Goal: Information Seeking & Learning: Learn about a topic

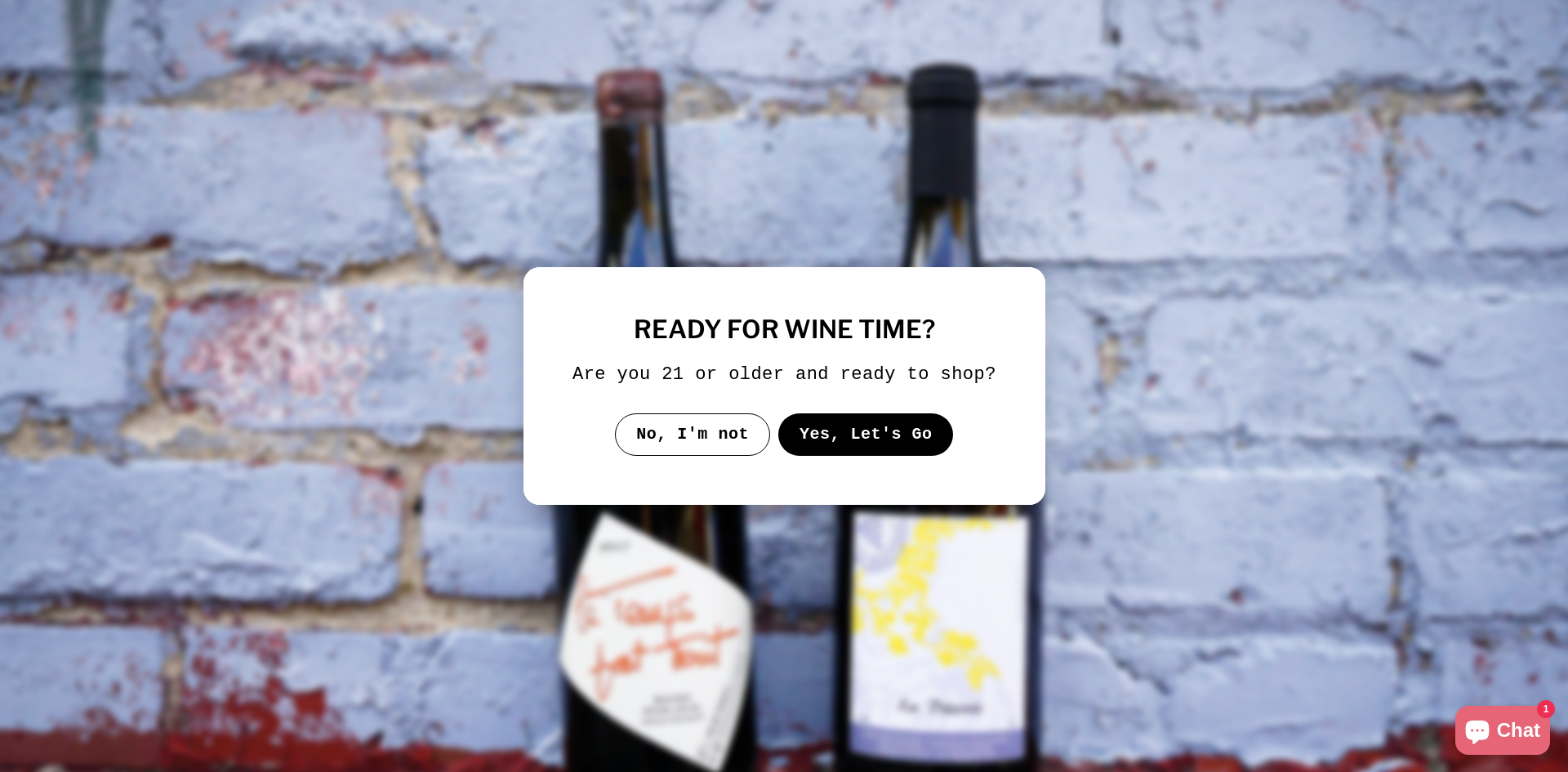
click at [802, 426] on button "Yes, Let's Go" at bounding box center [865, 434] width 175 height 42
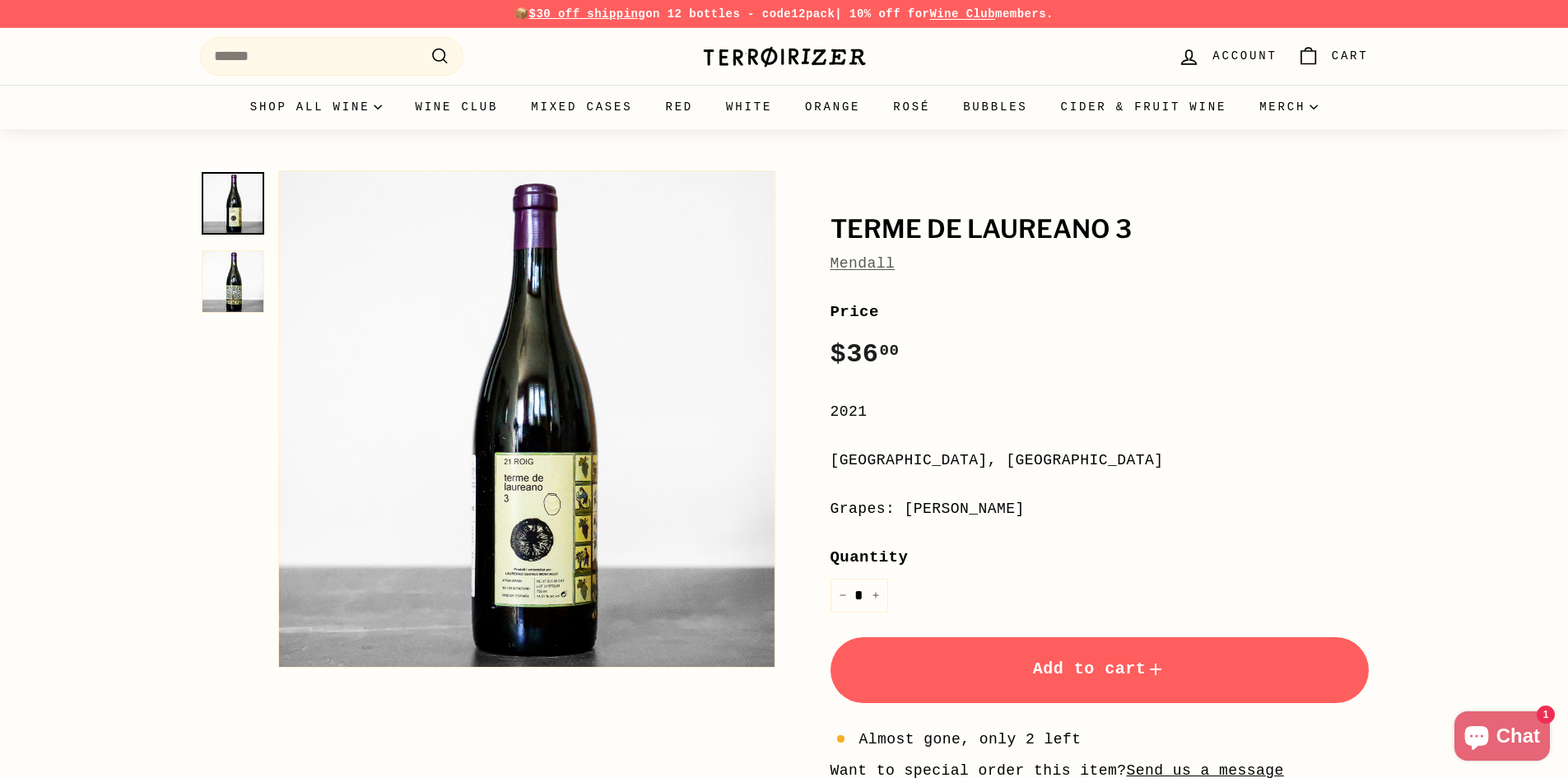
click at [883, 263] on link "Mendall" at bounding box center [863, 263] width 65 height 17
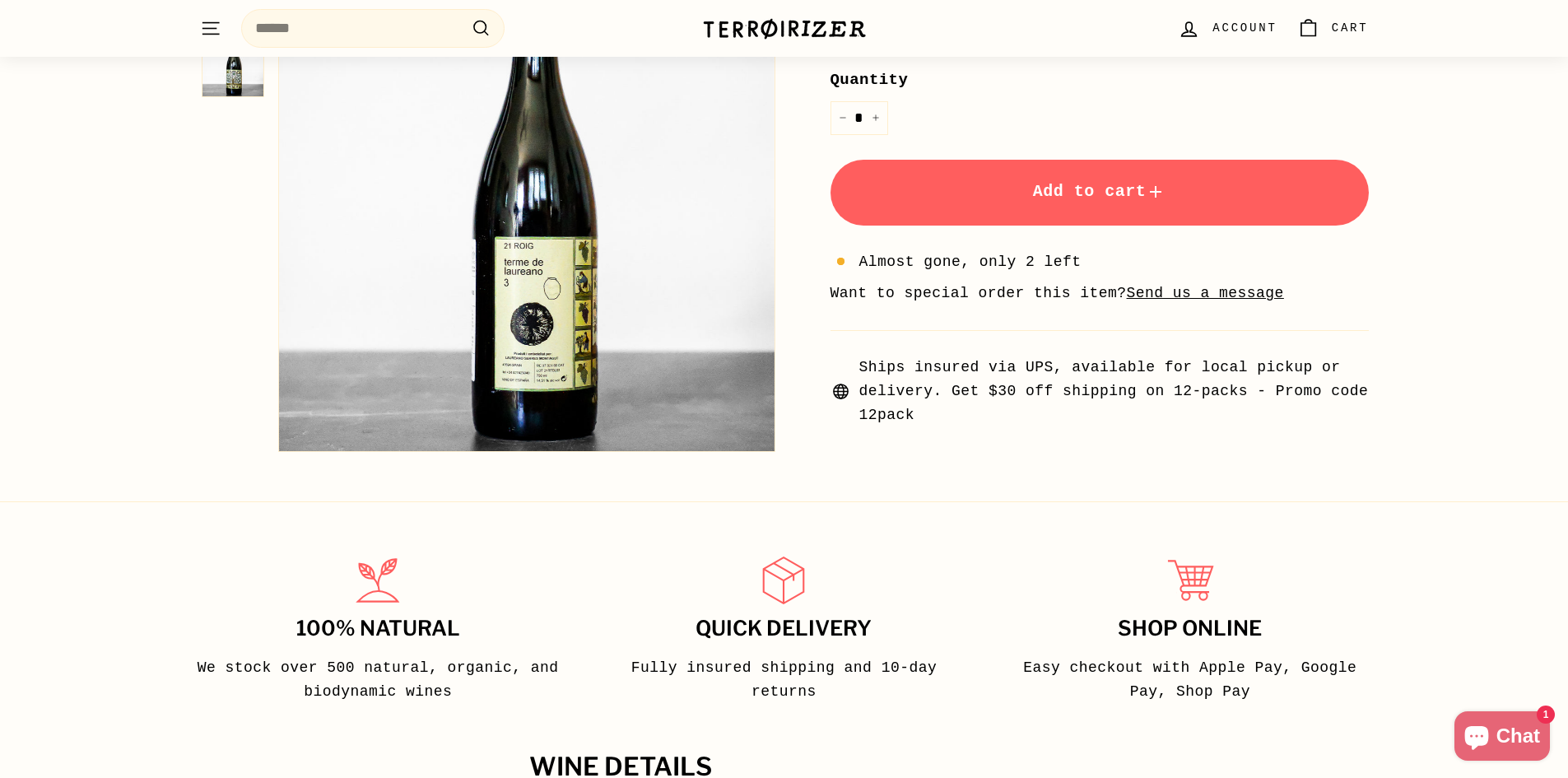
scroll to position [905, 0]
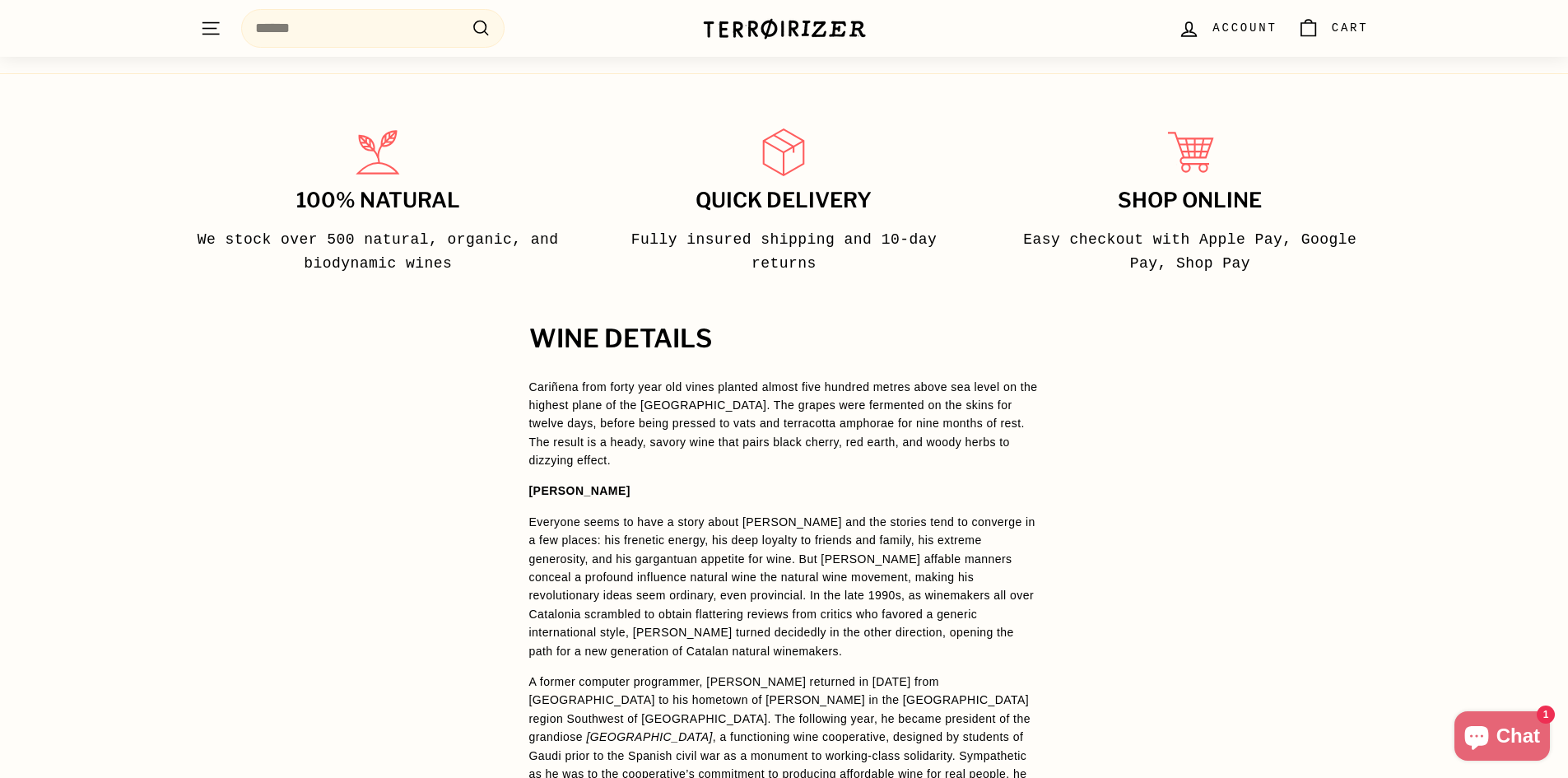
drag, startPoint x: 525, startPoint y: 476, endPoint x: 626, endPoint y: 466, distance: 101.5
copy strong "[PERSON_NAME]"
click at [745, 399] on p "Cariñena from forty year old vines planted almost five hundred metres above sea…" at bounding box center [785, 424] width 510 height 92
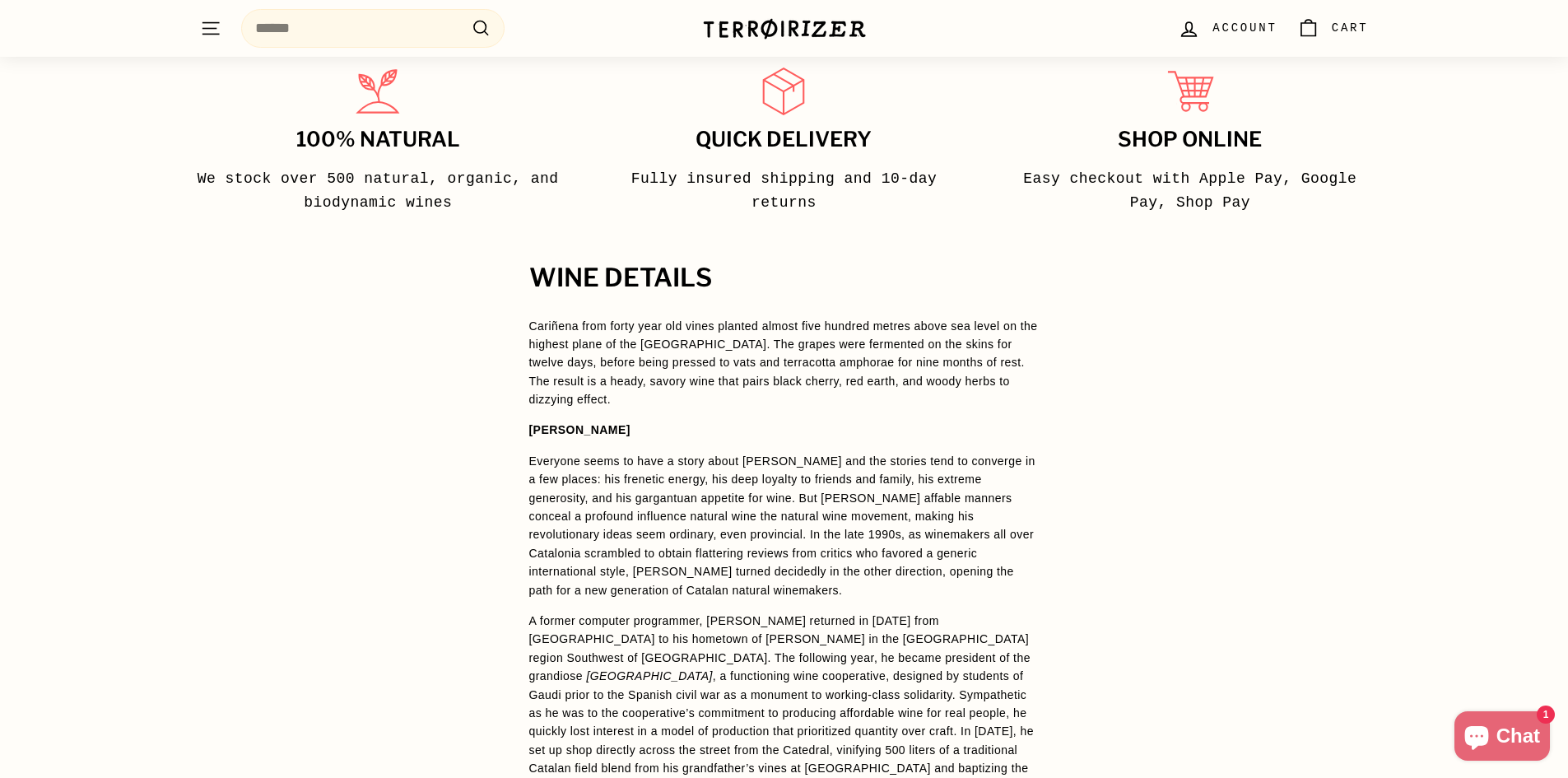
scroll to position [1070, 0]
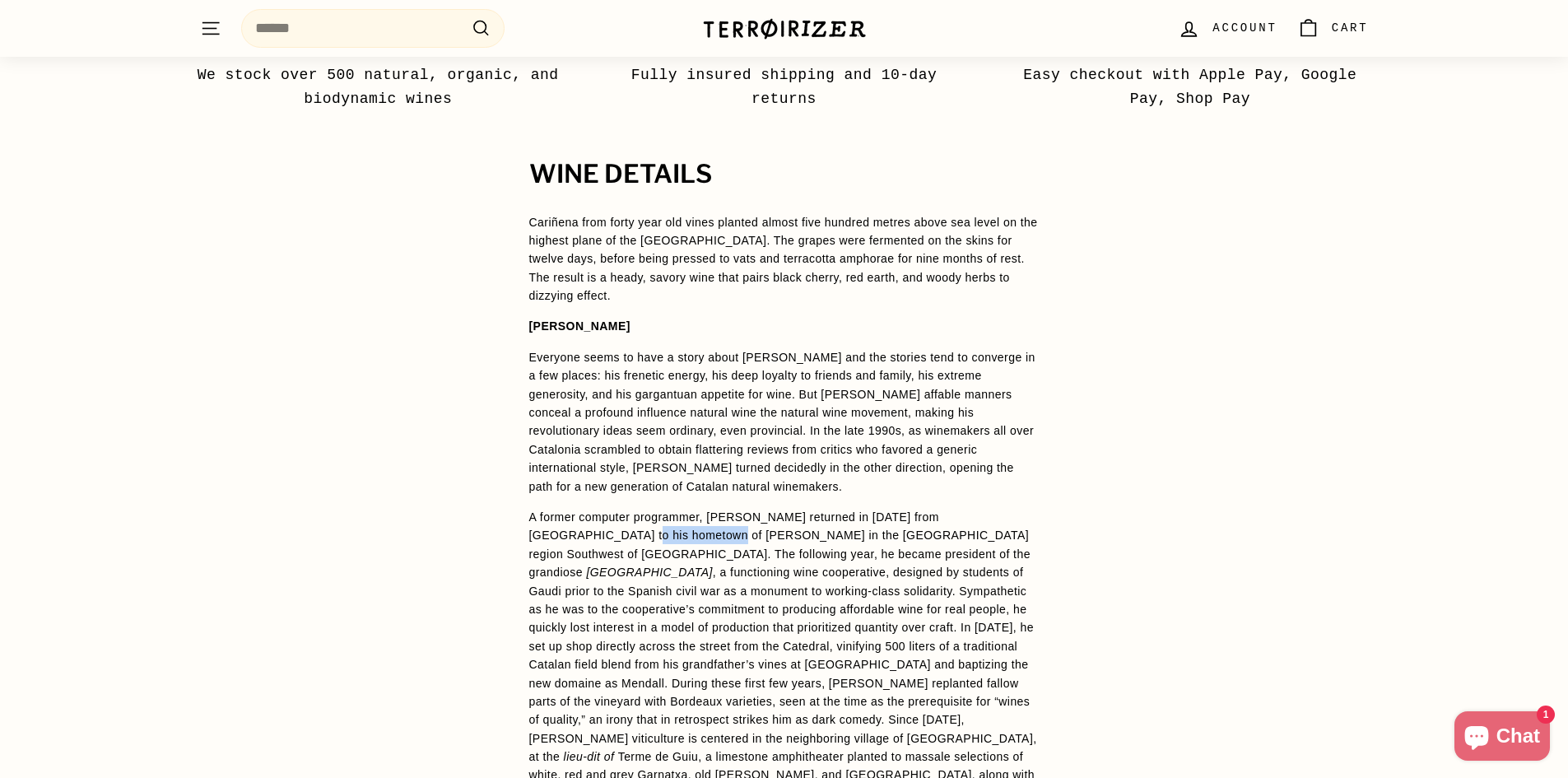
drag, startPoint x: 599, startPoint y: 515, endPoint x: 487, endPoint y: 508, distance: 112.2
click at [487, 508] on div "WINE DETAILS Cariñena from forty year old vines planted almost five hundred met…" at bounding box center [784, 781] width 1568 height 1241
copy p "[PERSON_NAME]"
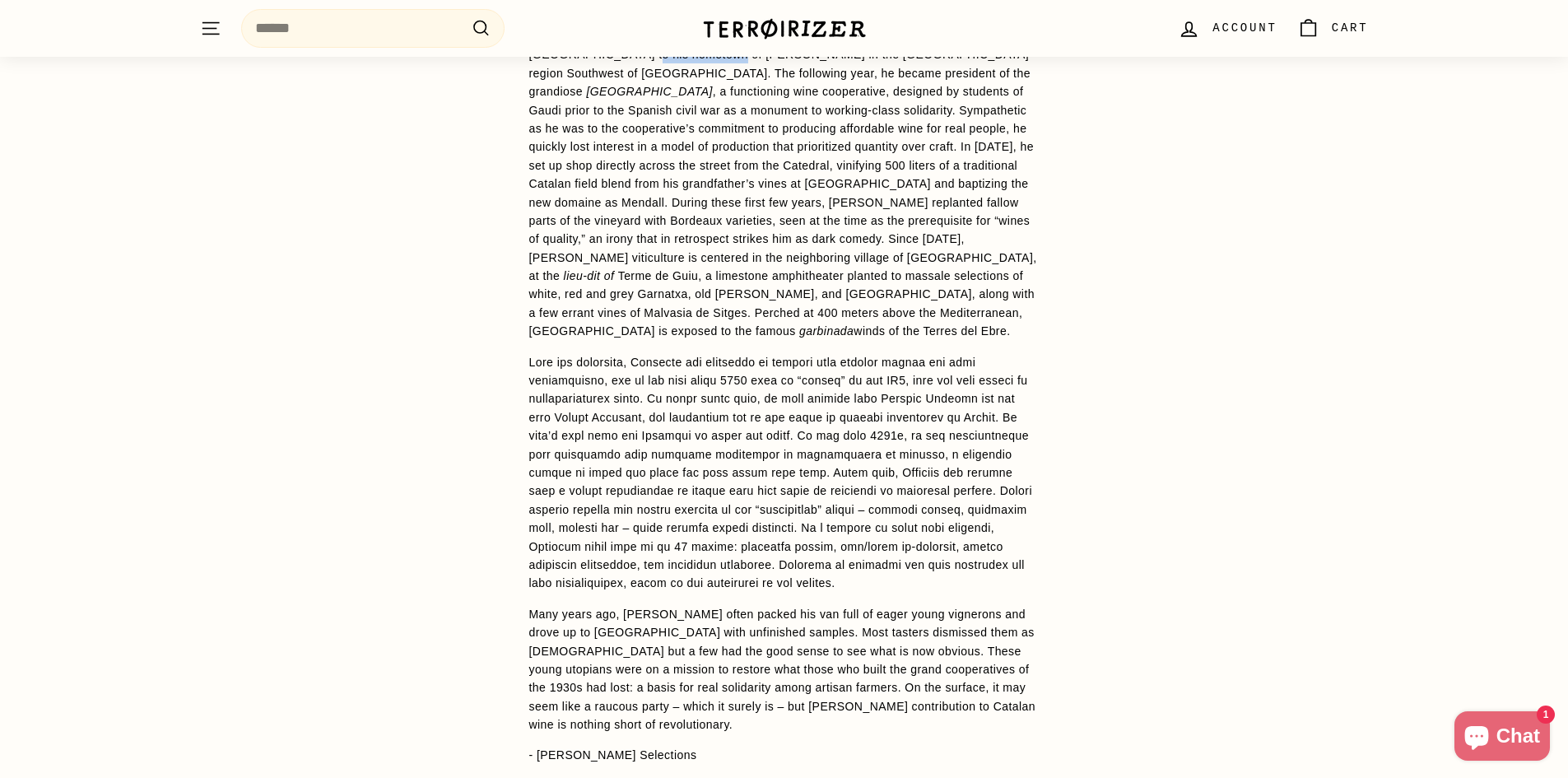
scroll to position [1810, 0]
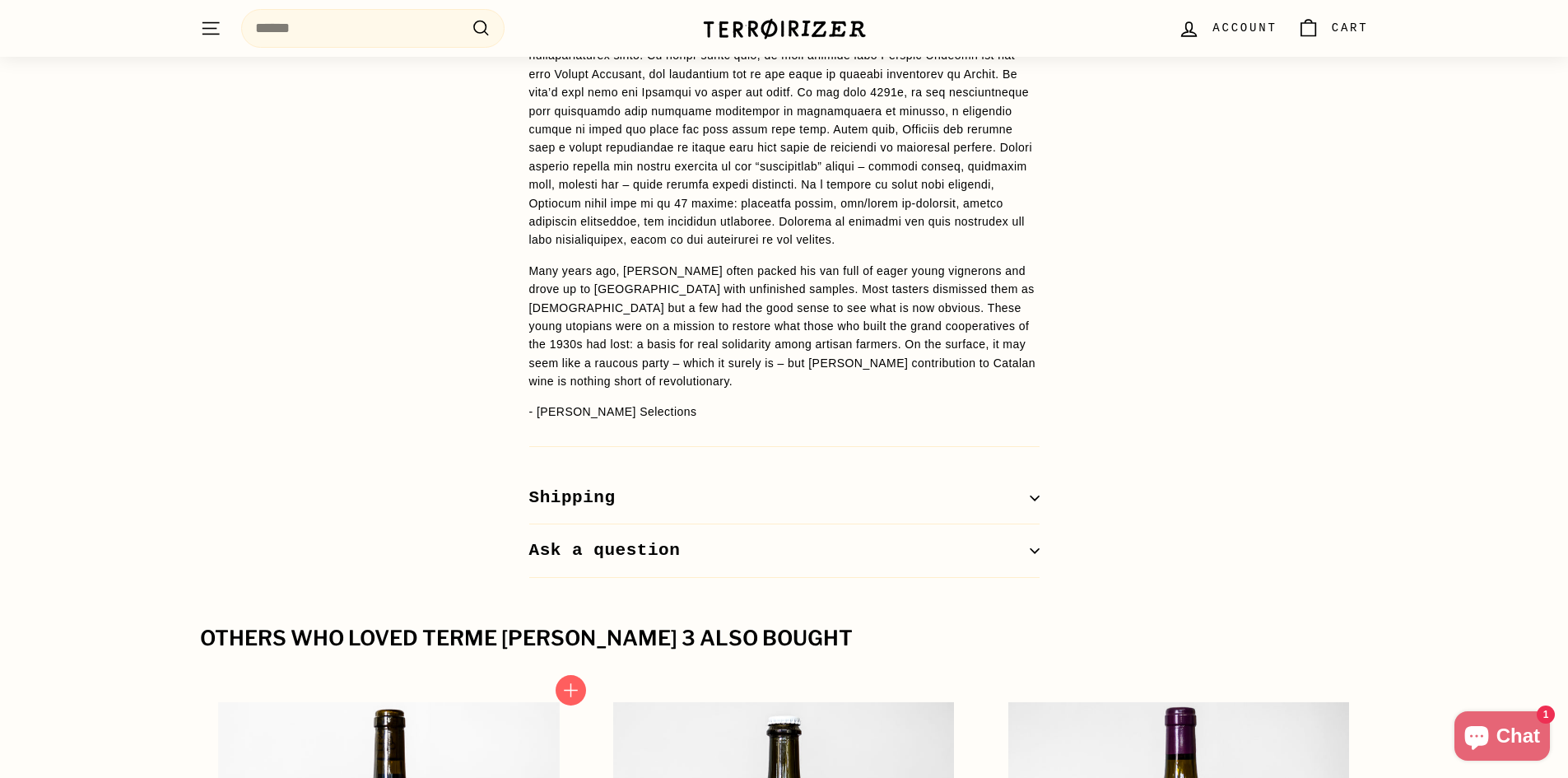
scroll to position [1645, 0]
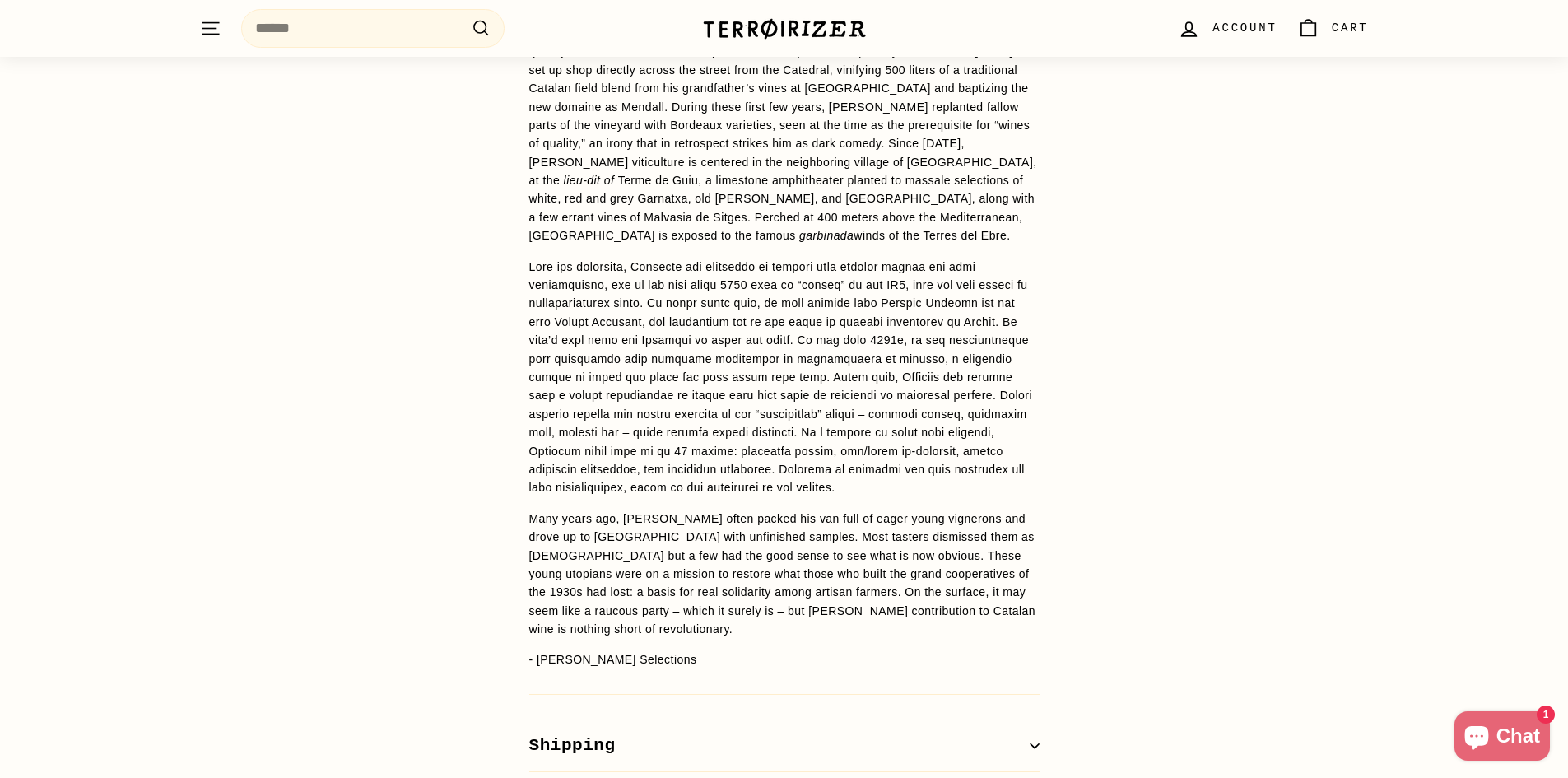
click at [626, 509] on p "Many years ago, [PERSON_NAME] often packed his van full of eager young vigneron…" at bounding box center [785, 574] width 510 height 129
copy p "[PERSON_NAME]"
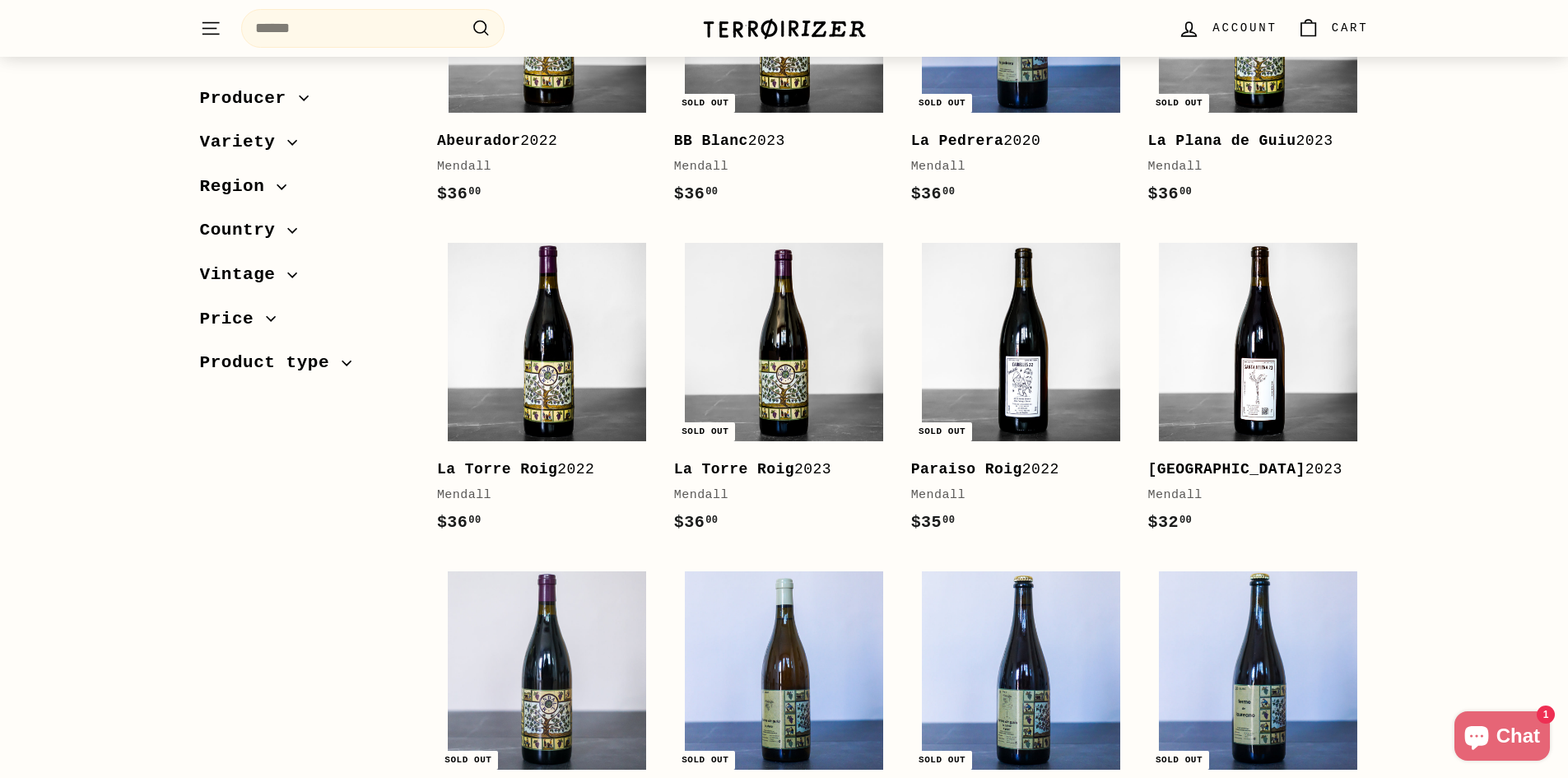
scroll to position [740, 0]
